Goal: Navigation & Orientation: Find specific page/section

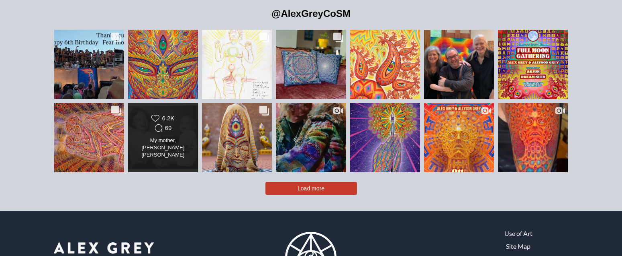
scroll to position [1801, 0]
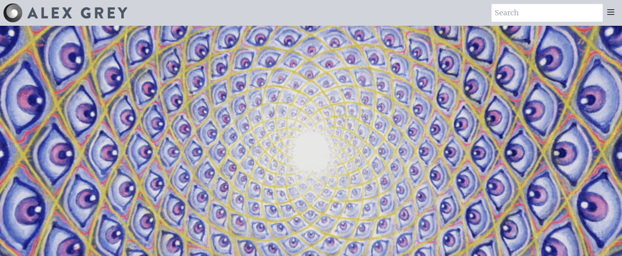
click at [612, 14] on icon at bounding box center [611, 12] width 10 height 10
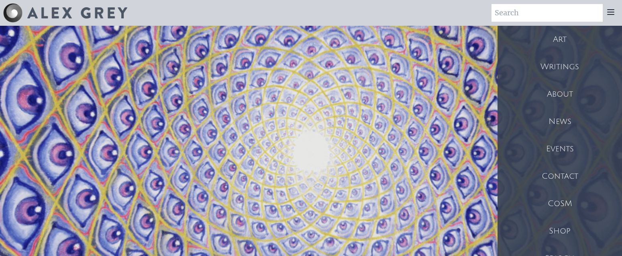
click at [569, 230] on div "Shop" at bounding box center [560, 230] width 125 height 27
